Goal: Participate in discussion: Engage in conversation with other users on a specific topic

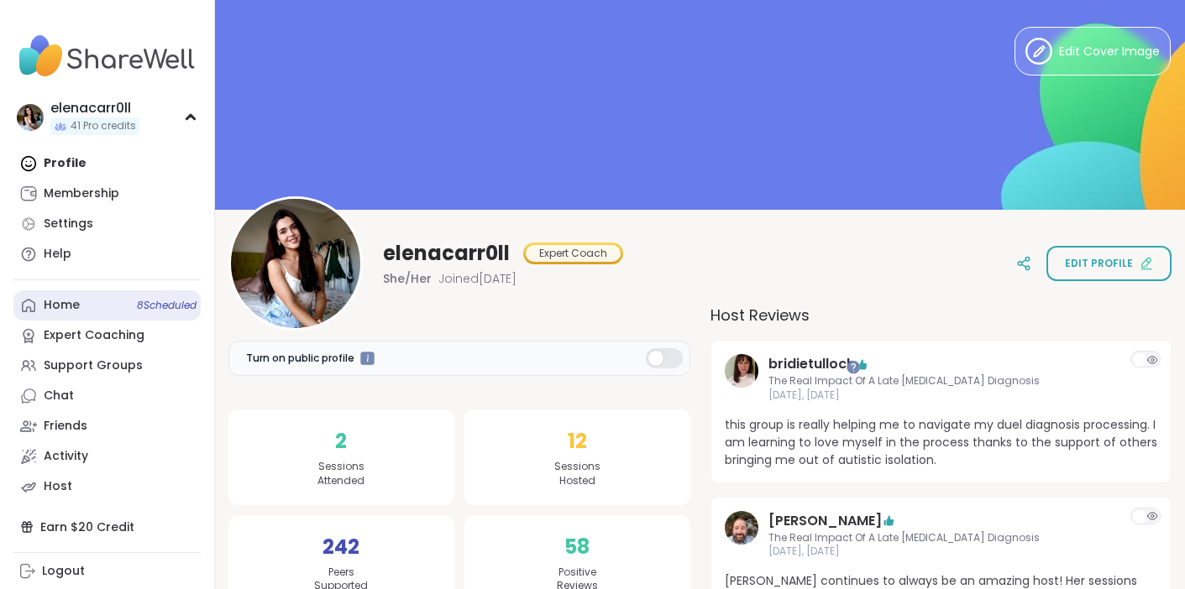
click at [162, 299] on span "8 Scheduled" at bounding box center [167, 305] width 60 height 13
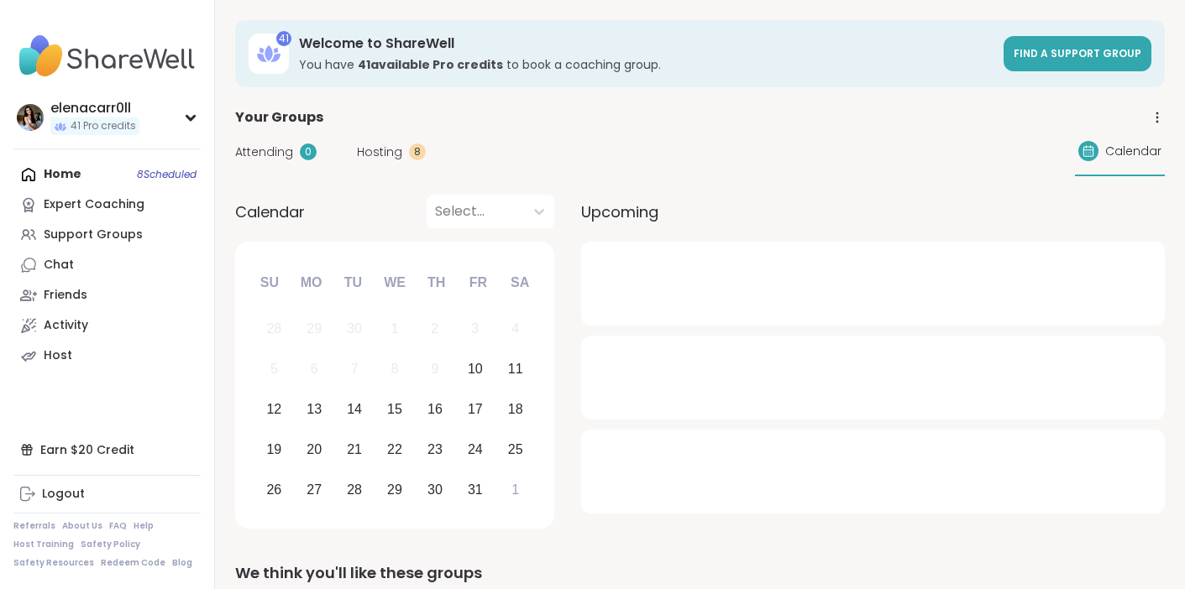
click at [390, 153] on span "Hosting" at bounding box center [379, 153] width 45 height 18
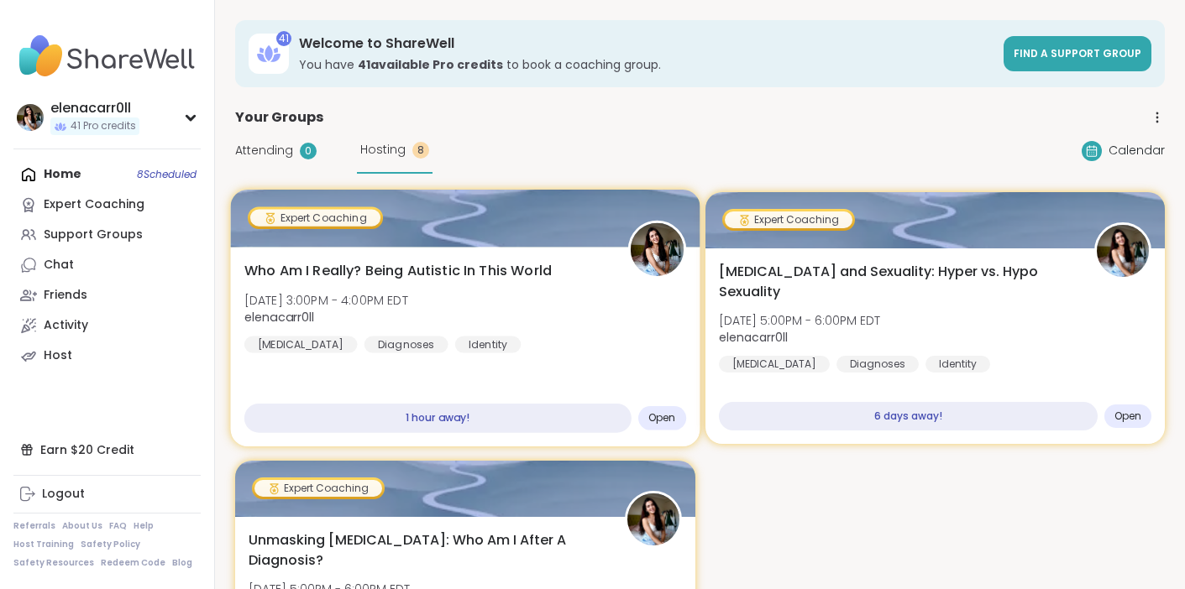
click at [466, 293] on div "Who Am I Really? Being Autistic In This World [DATE] 3:00PM - 4:00PM EDT elenac…" at bounding box center [465, 307] width 442 height 92
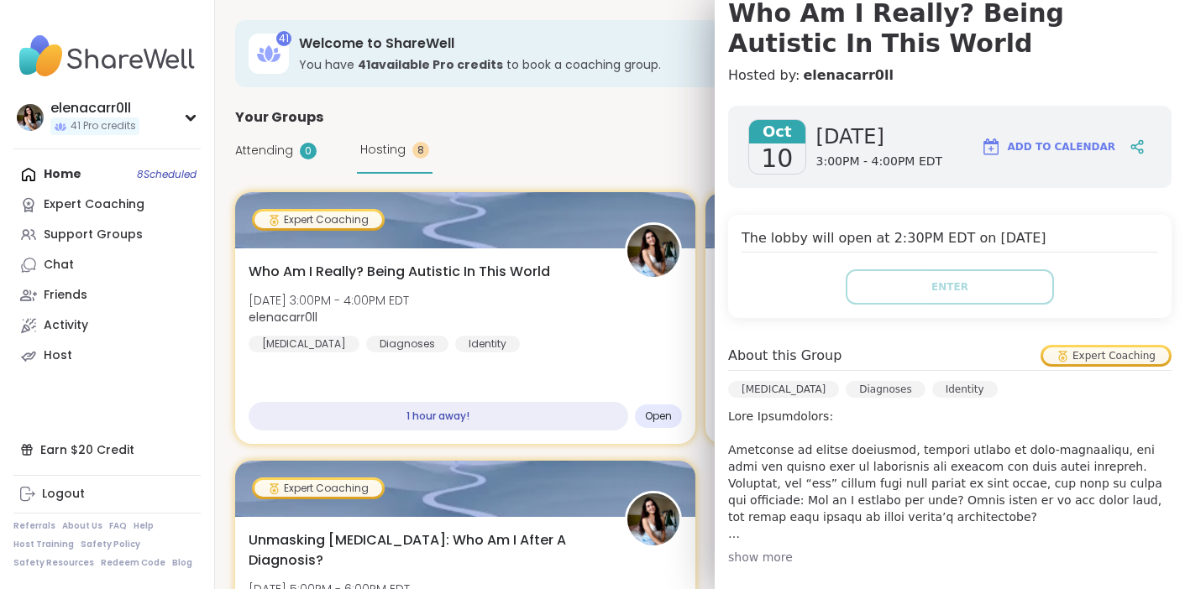
scroll to position [133, 0]
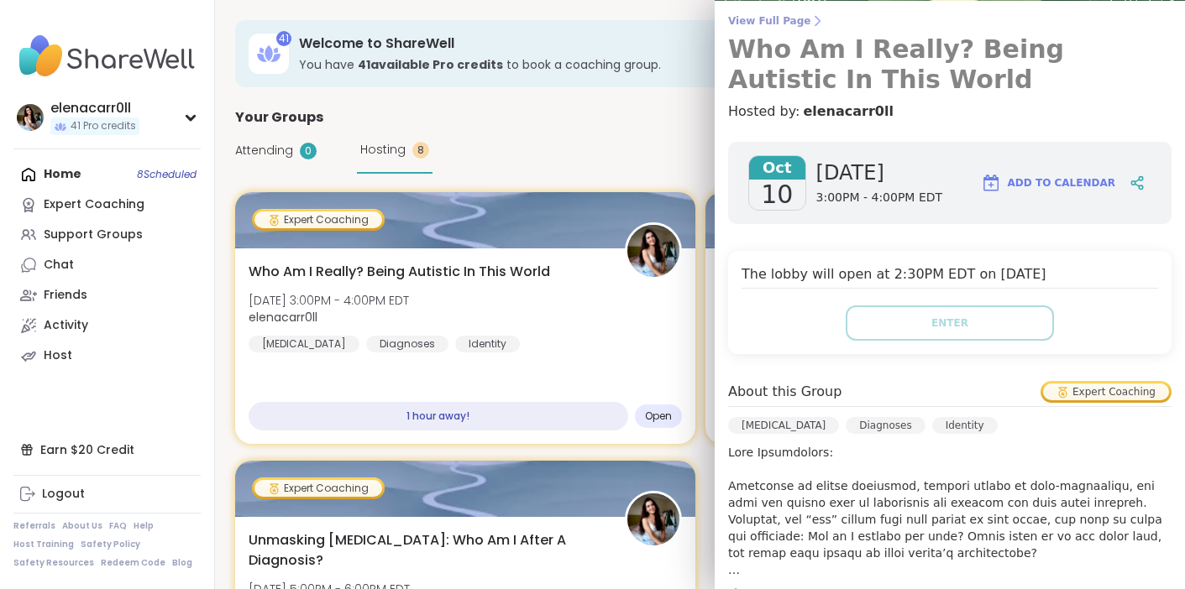
click at [881, 57] on h3 "Who Am I Really? Being Autistic In This World" at bounding box center [949, 64] width 443 height 60
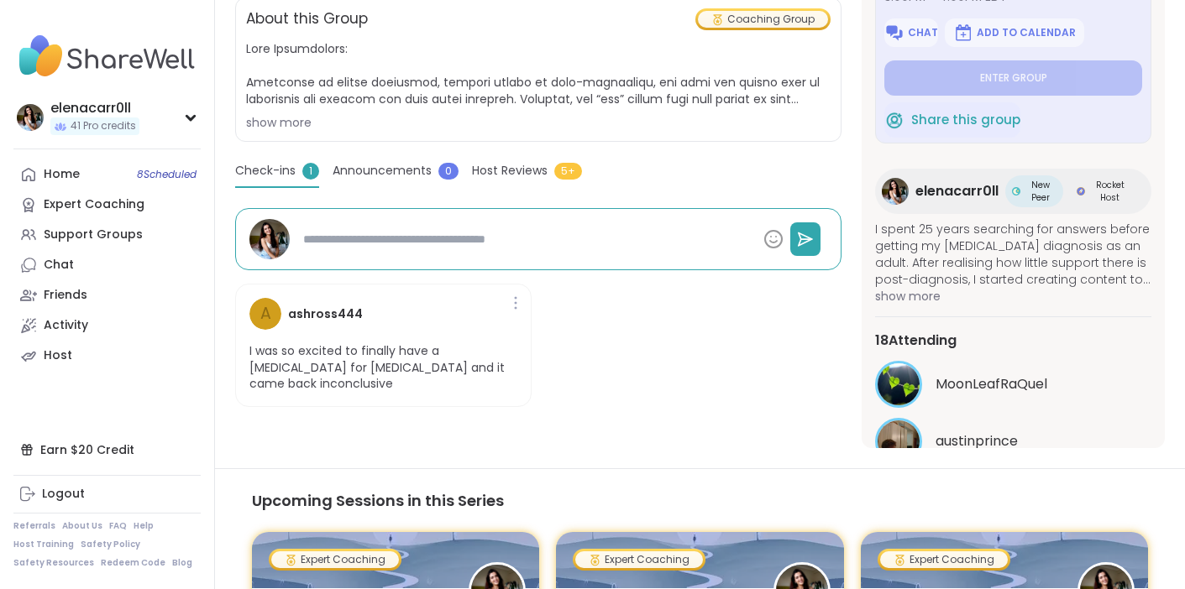
scroll to position [128, 0]
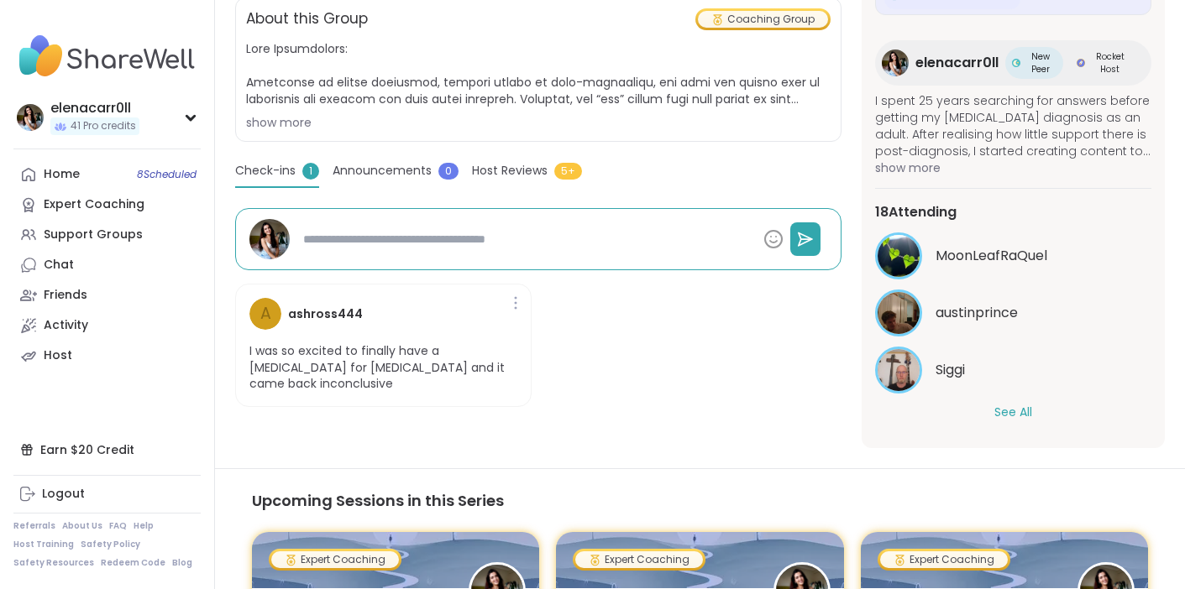
click at [1008, 416] on button "See All" at bounding box center [1013, 413] width 38 height 18
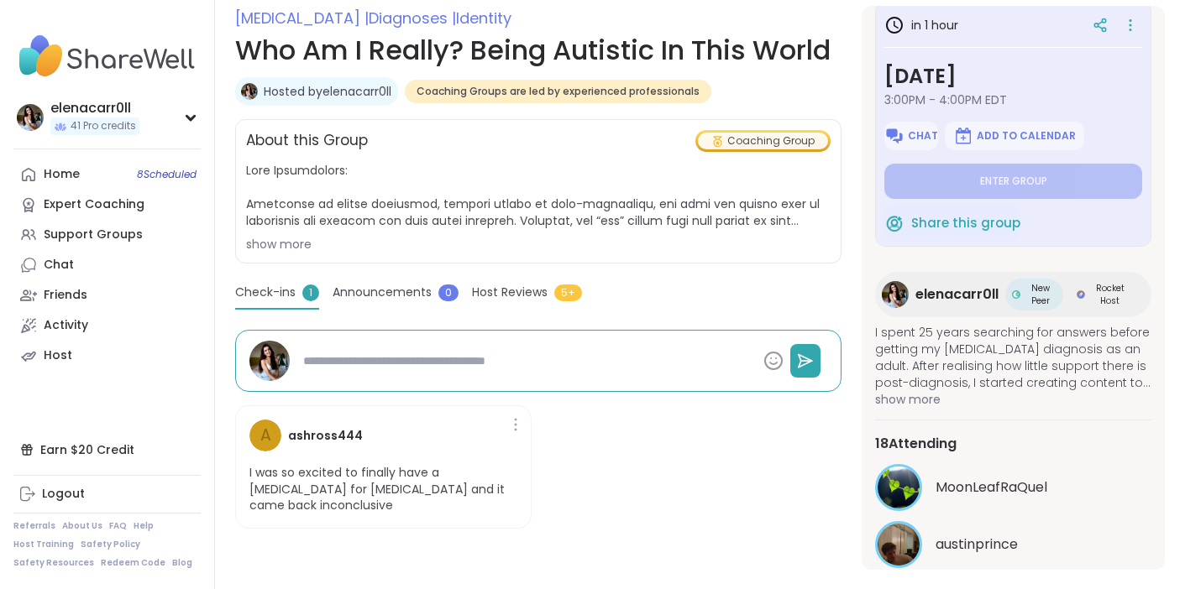
scroll to position [0, 0]
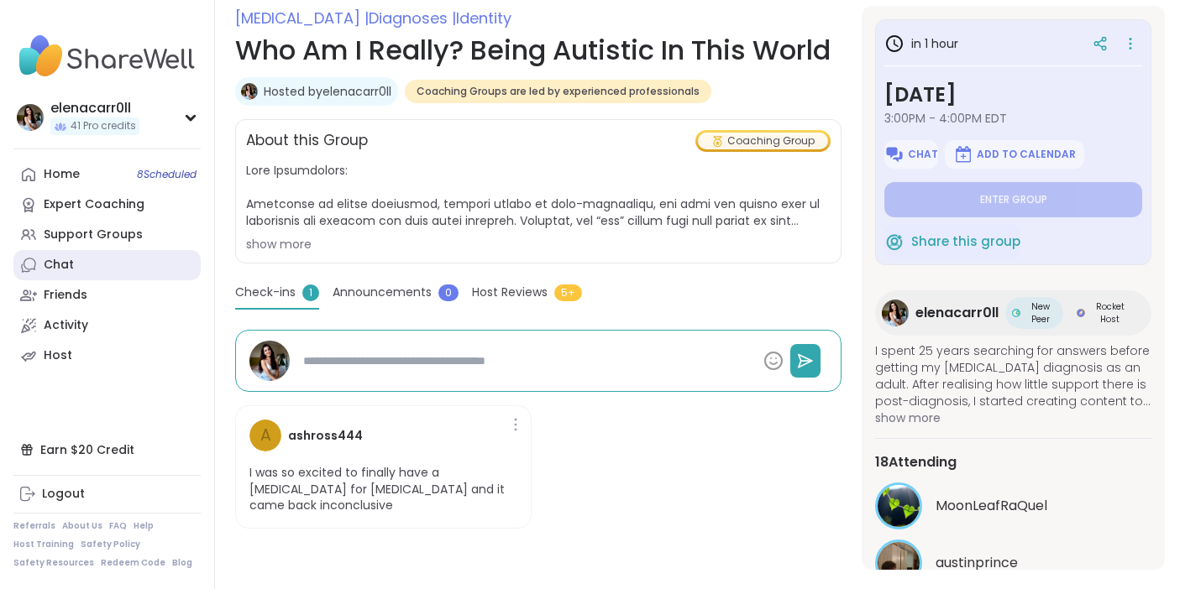
click at [110, 272] on link "Chat" at bounding box center [106, 265] width 187 height 30
type textarea "*"
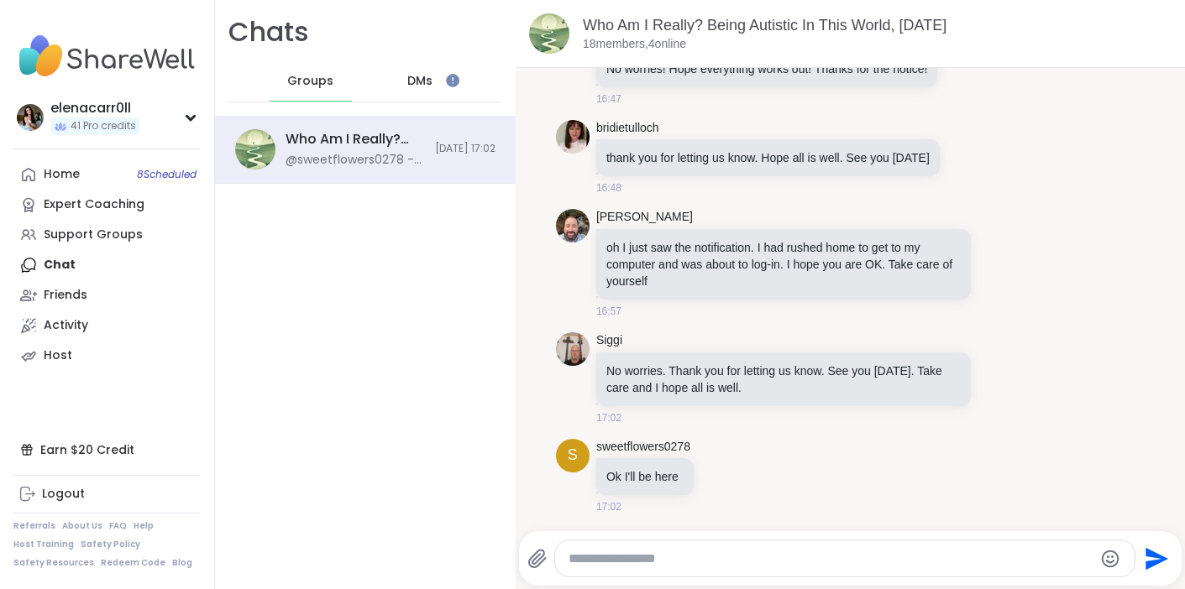
click at [651, 561] on textarea "Type your message" at bounding box center [830, 559] width 524 height 17
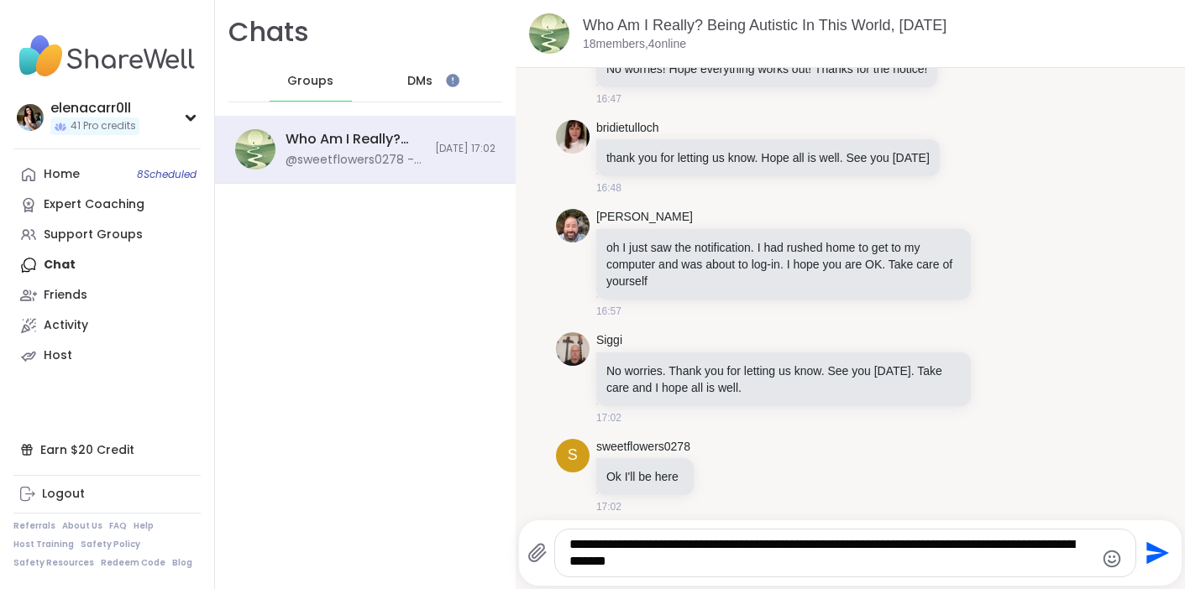
type textarea "**********"
click at [1150, 557] on icon "Send" at bounding box center [1157, 553] width 23 height 23
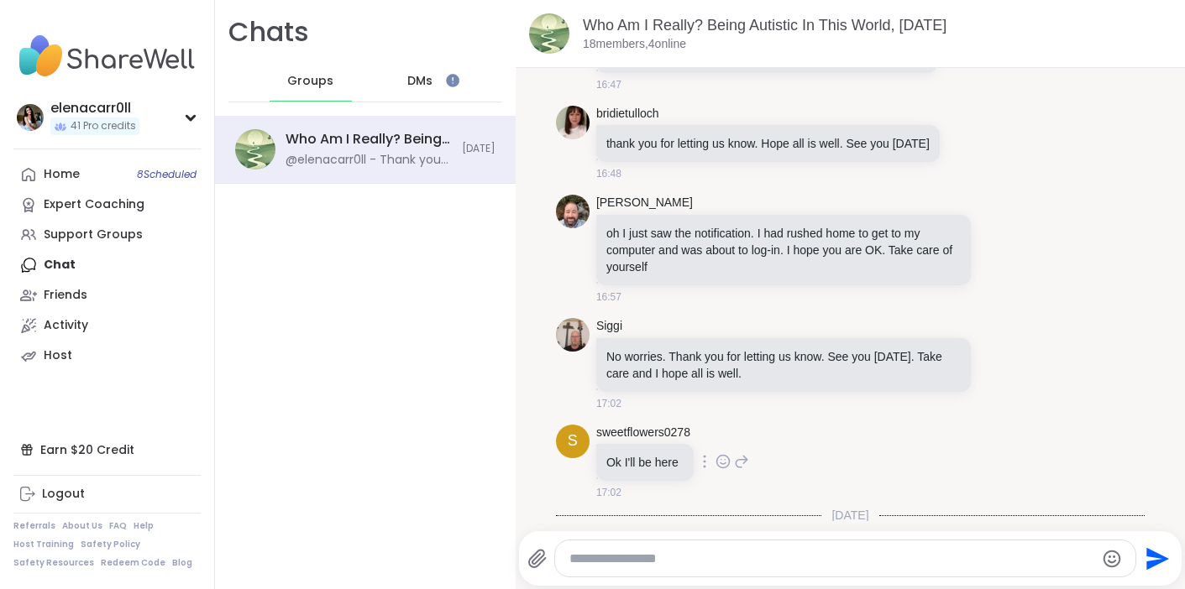
scroll to position [348, 0]
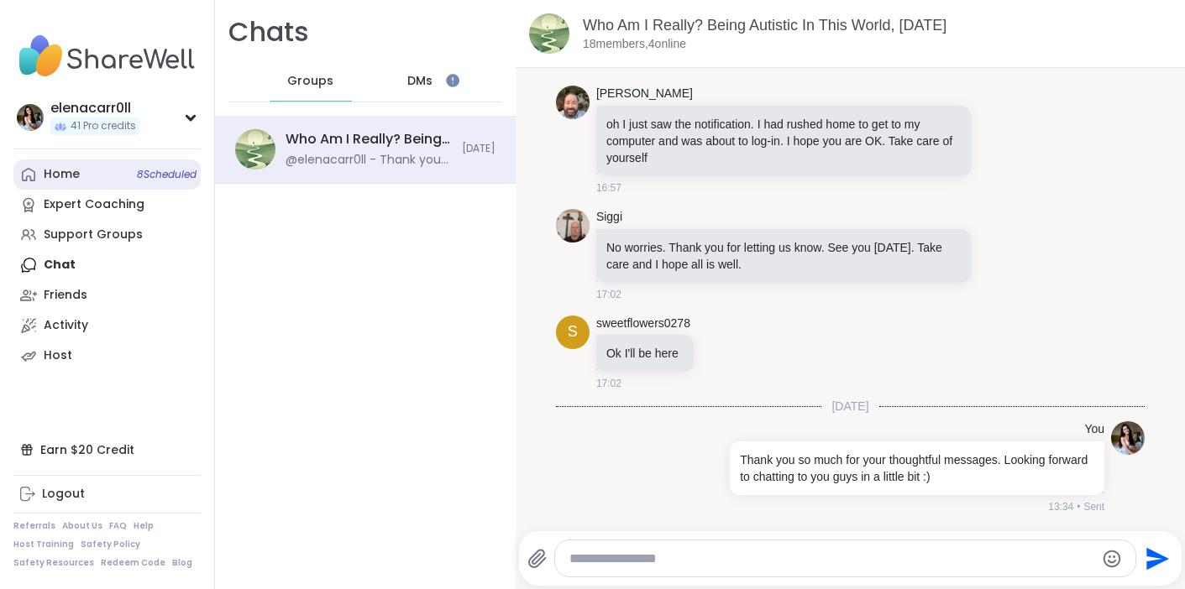
click at [102, 160] on link "Home 8 Scheduled" at bounding box center [106, 175] width 187 height 30
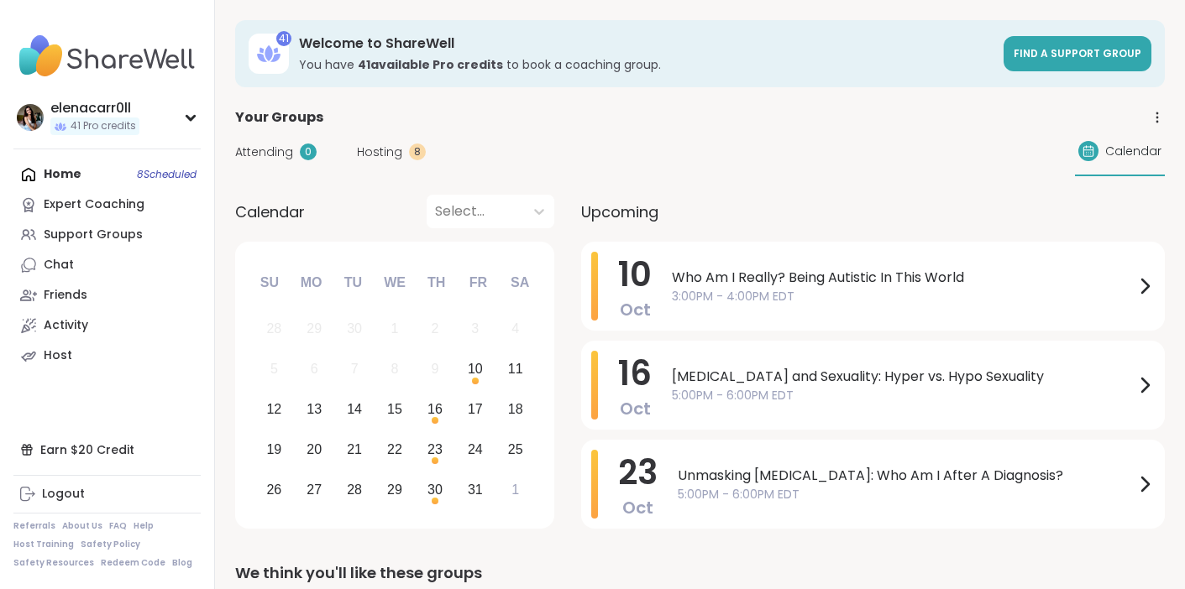
click at [388, 156] on span "Hosting" at bounding box center [379, 153] width 45 height 18
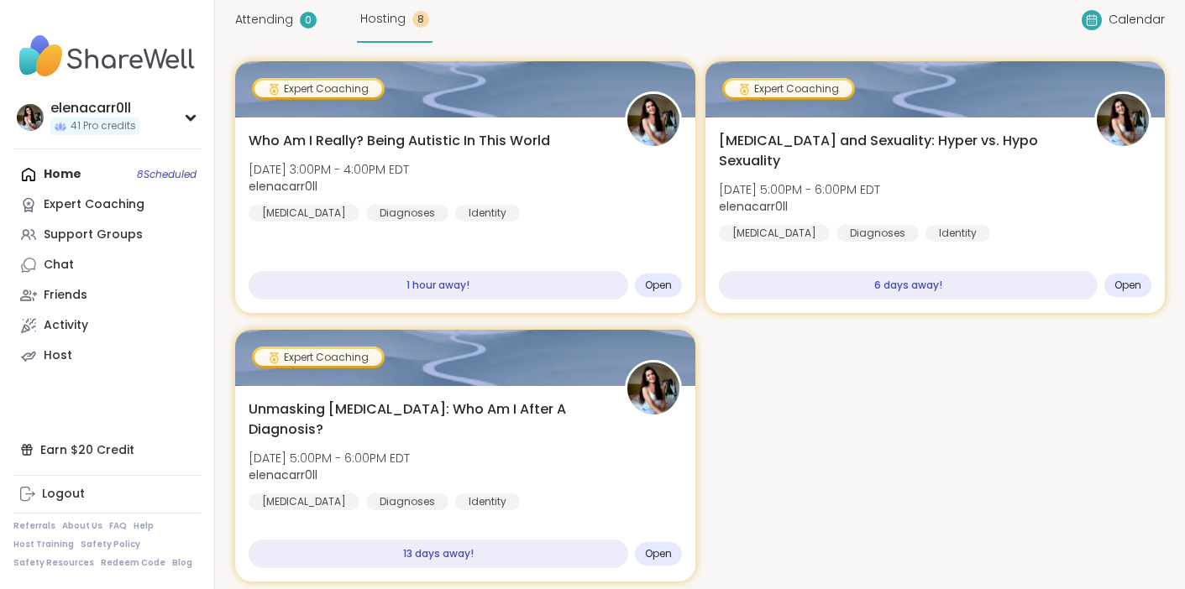
scroll to position [141, 0]
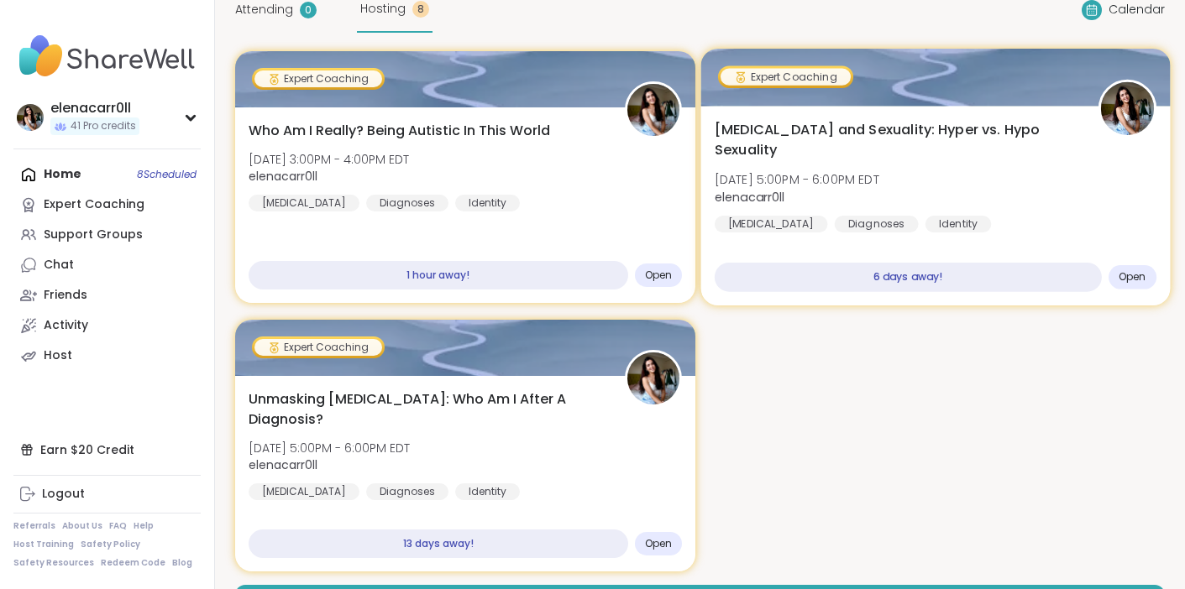
click at [885, 126] on span "[MEDICAL_DATA] and Sexuality: Hyper vs. Hypo Sexuality" at bounding box center [896, 140] width 364 height 41
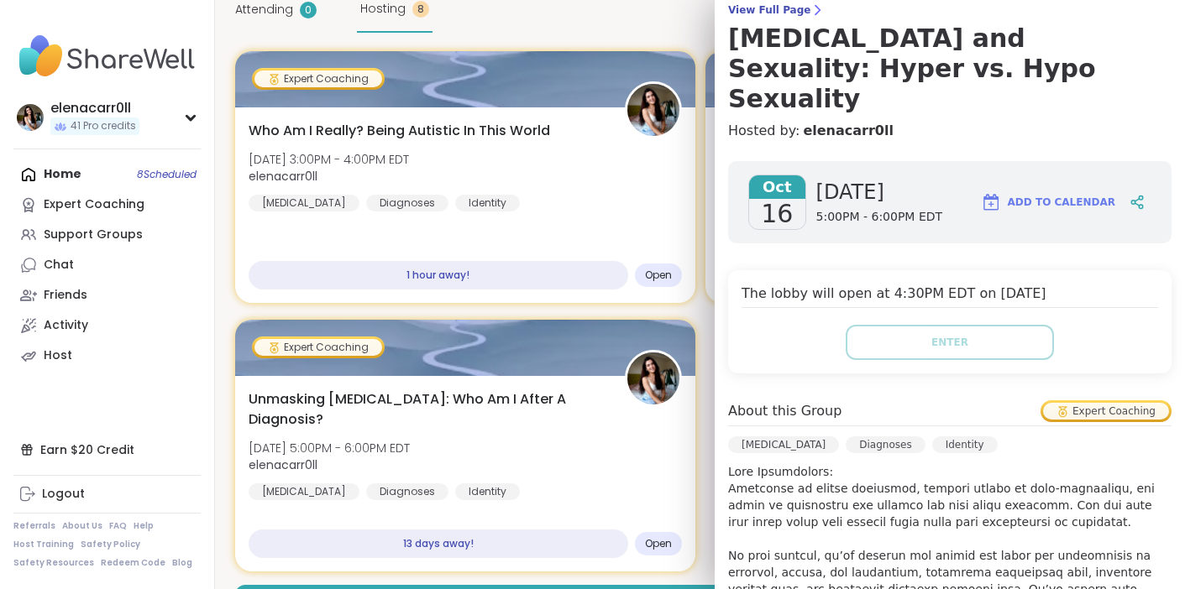
scroll to position [112, 0]
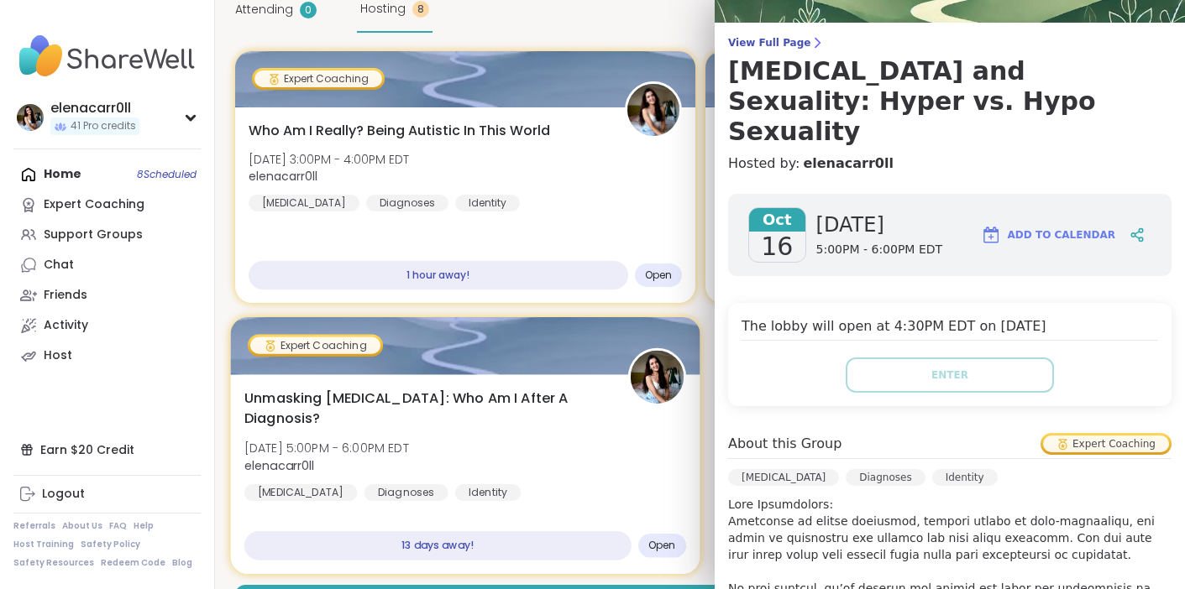
click at [572, 393] on span "Unmasking [MEDICAL_DATA]: Who Am I After A Diagnosis?" at bounding box center [426, 409] width 364 height 41
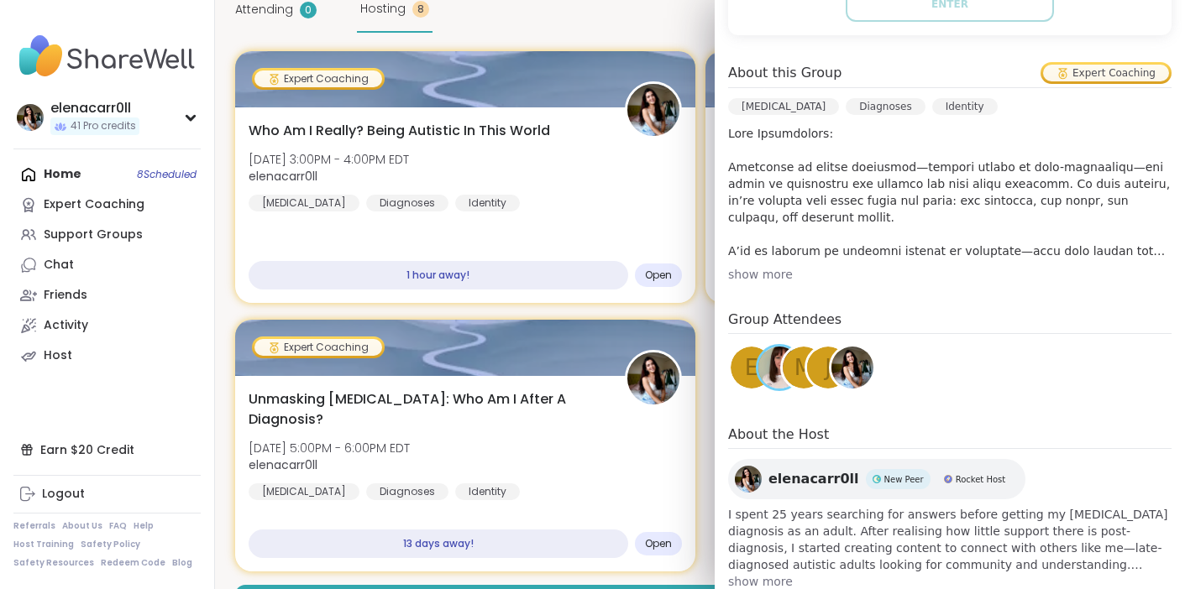
scroll to position [0, 0]
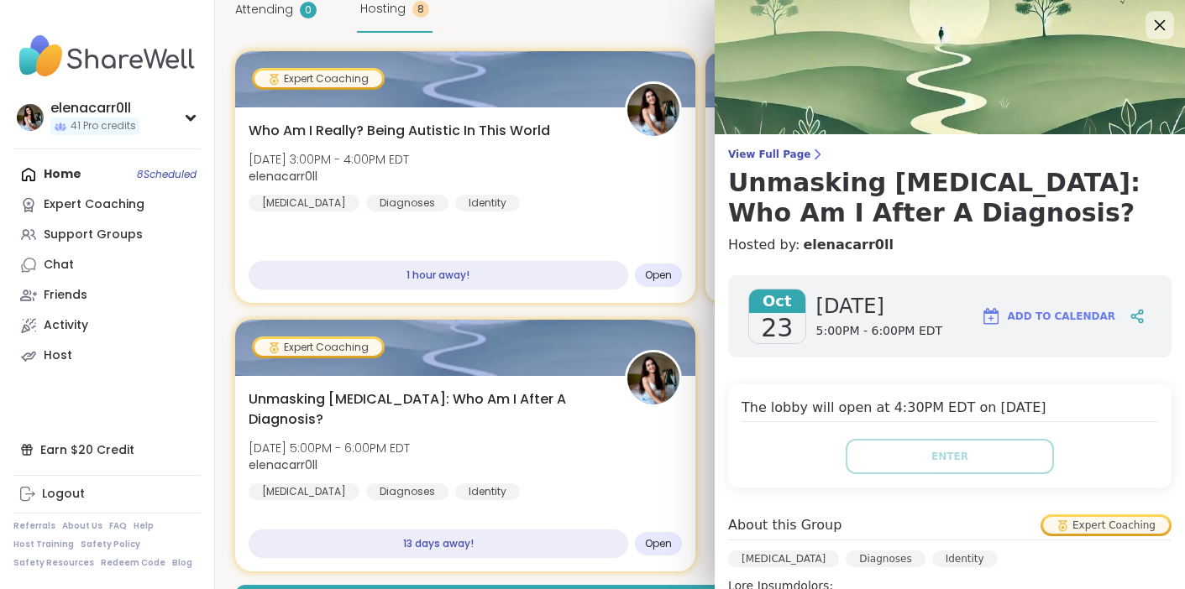
click at [1164, 24] on icon at bounding box center [1159, 24] width 21 height 21
